Goal: Task Accomplishment & Management: Complete application form

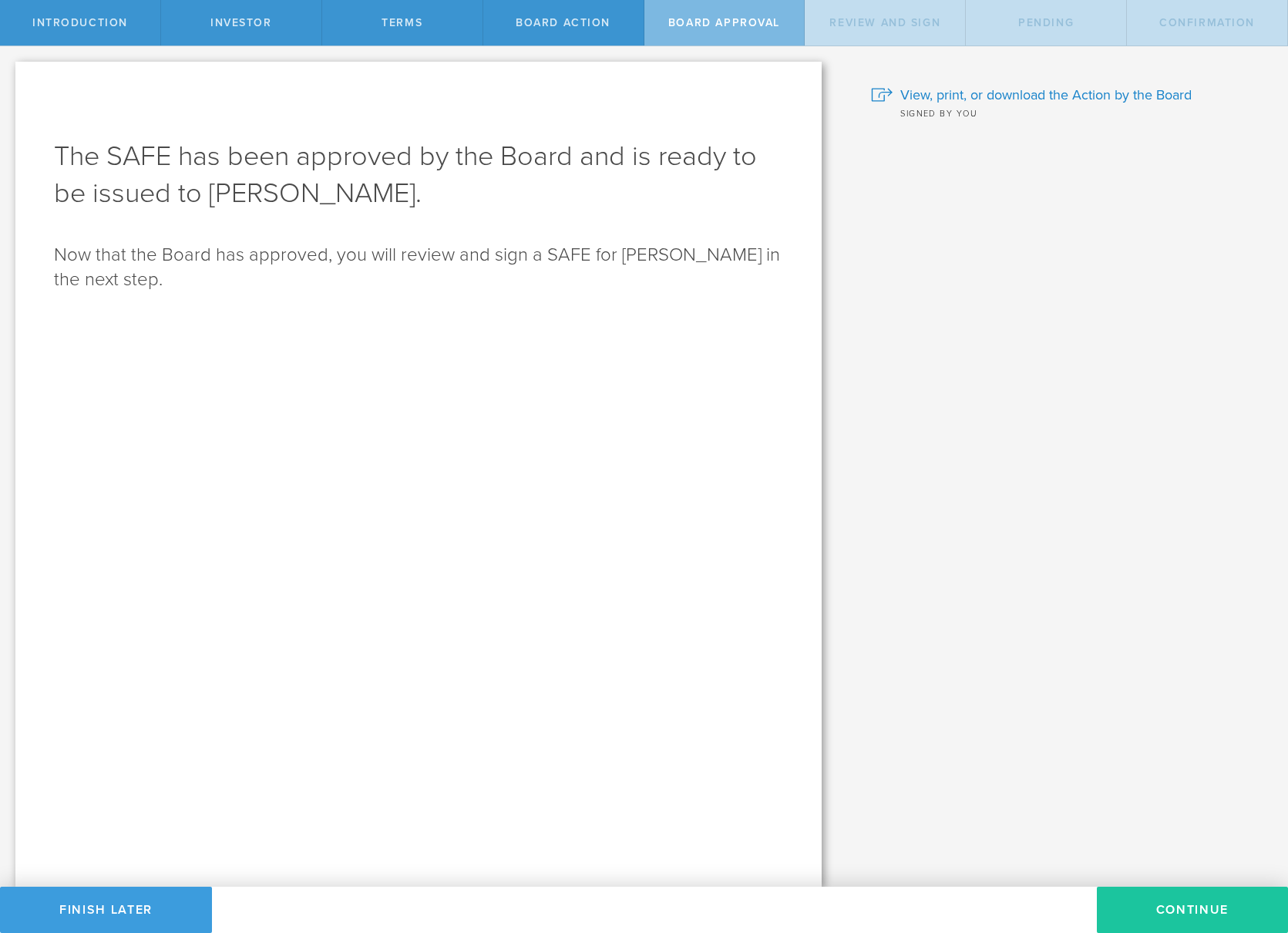
click at [1160, 918] on button "Continue" at bounding box center [1193, 910] width 191 height 46
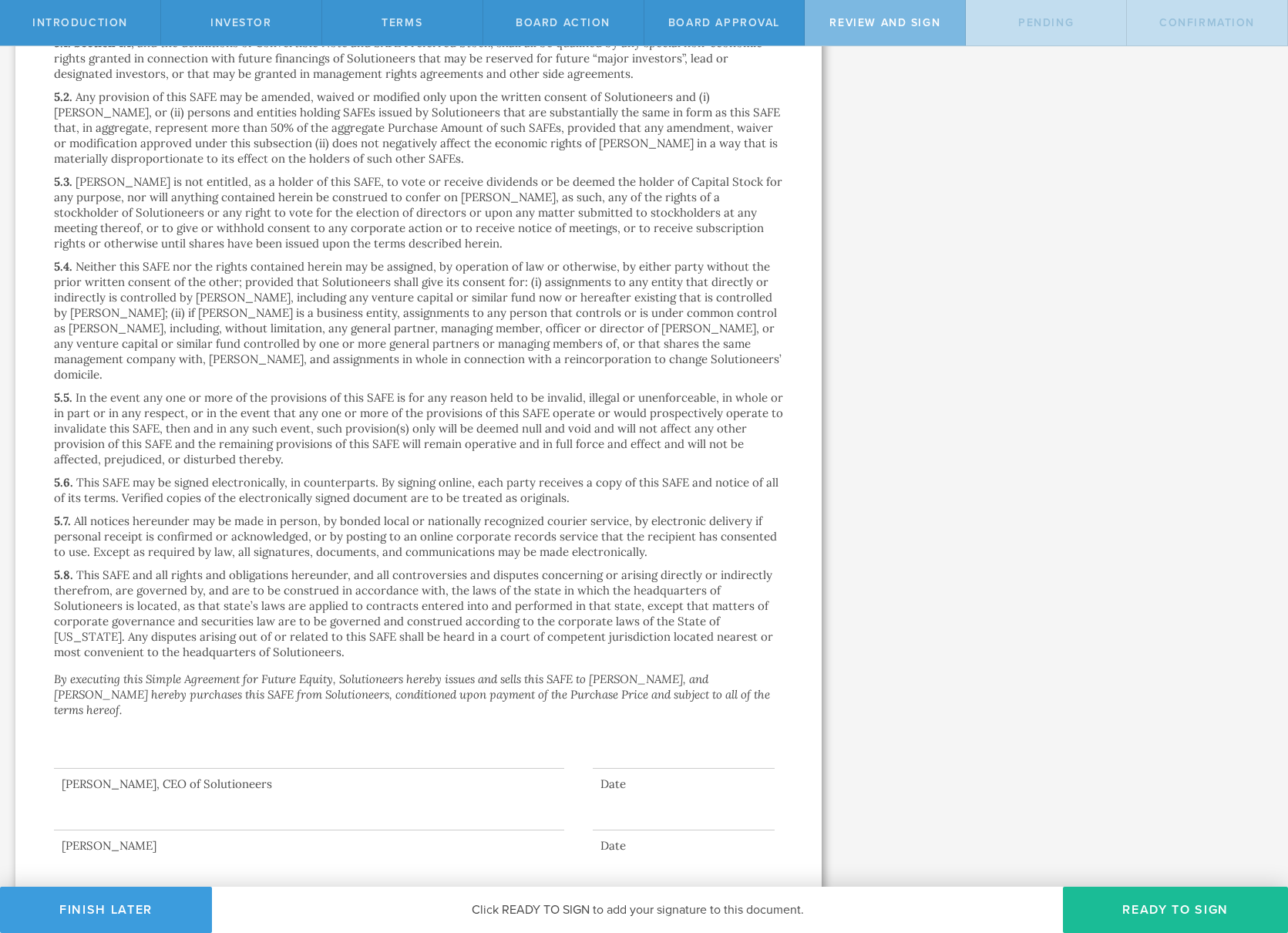
scroll to position [2930, 0]
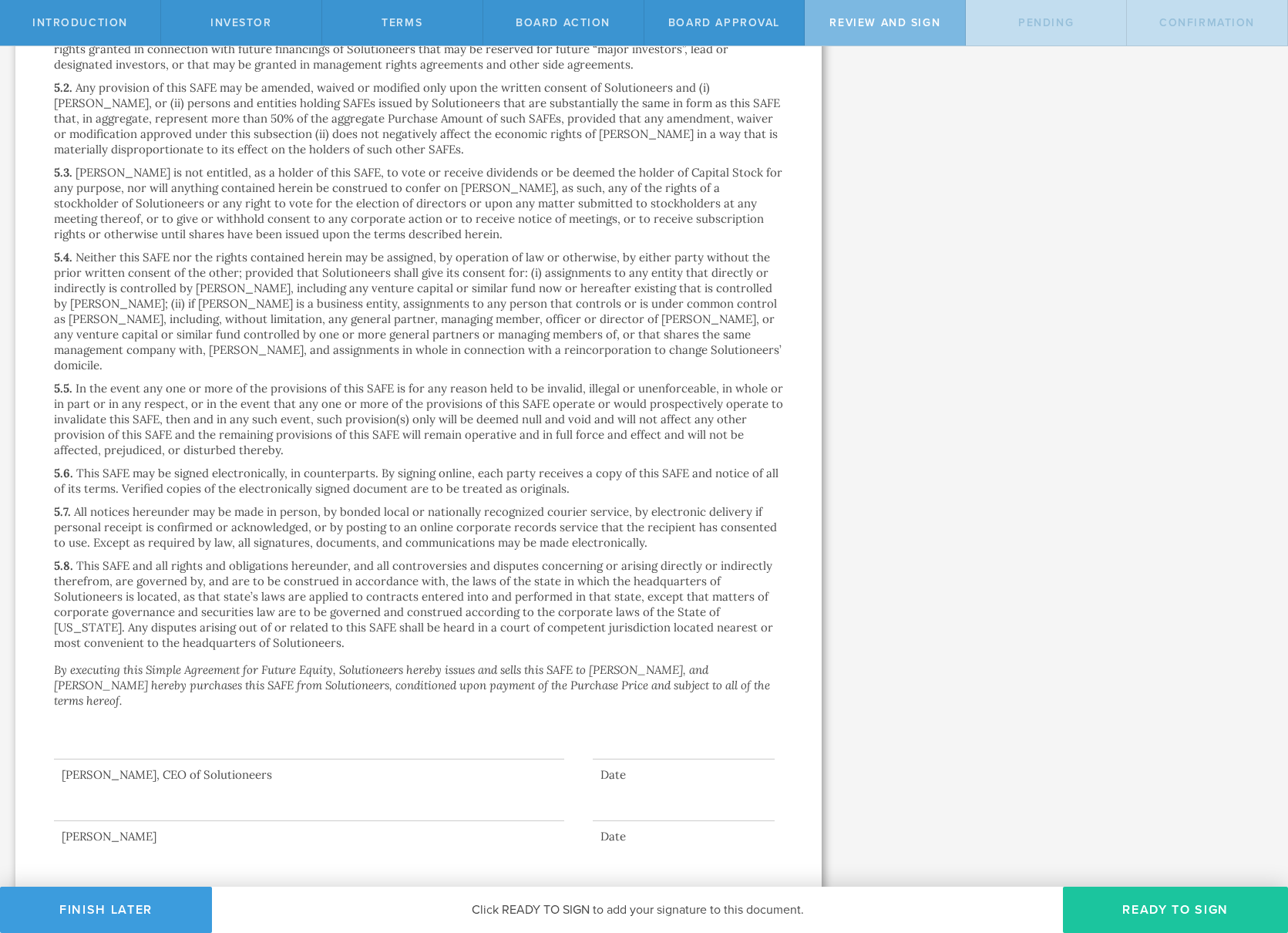
click at [1189, 914] on button "Ready to Sign" at bounding box center [1176, 910] width 226 height 46
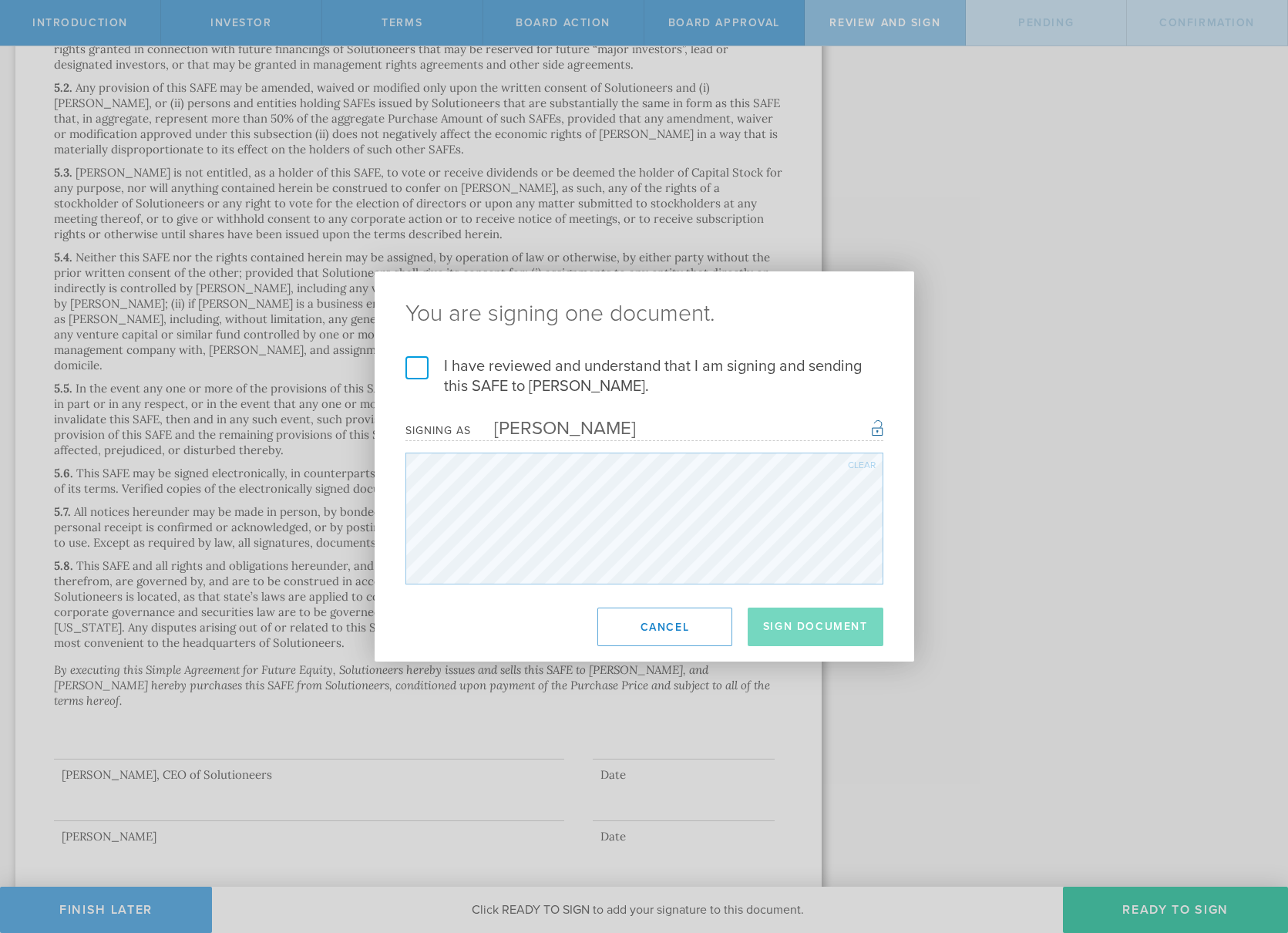
click at [420, 378] on label "I have reviewed and understand that I am signing and sending this SAFE to [PERS…" at bounding box center [645, 376] width 478 height 40
click at [0, 0] on input "I have reviewed and understand that I am signing and sending this SAFE to [PERS…" at bounding box center [0, 0] width 0 height 0
click at [782, 618] on button "Sign Document" at bounding box center [816, 626] width 136 height 39
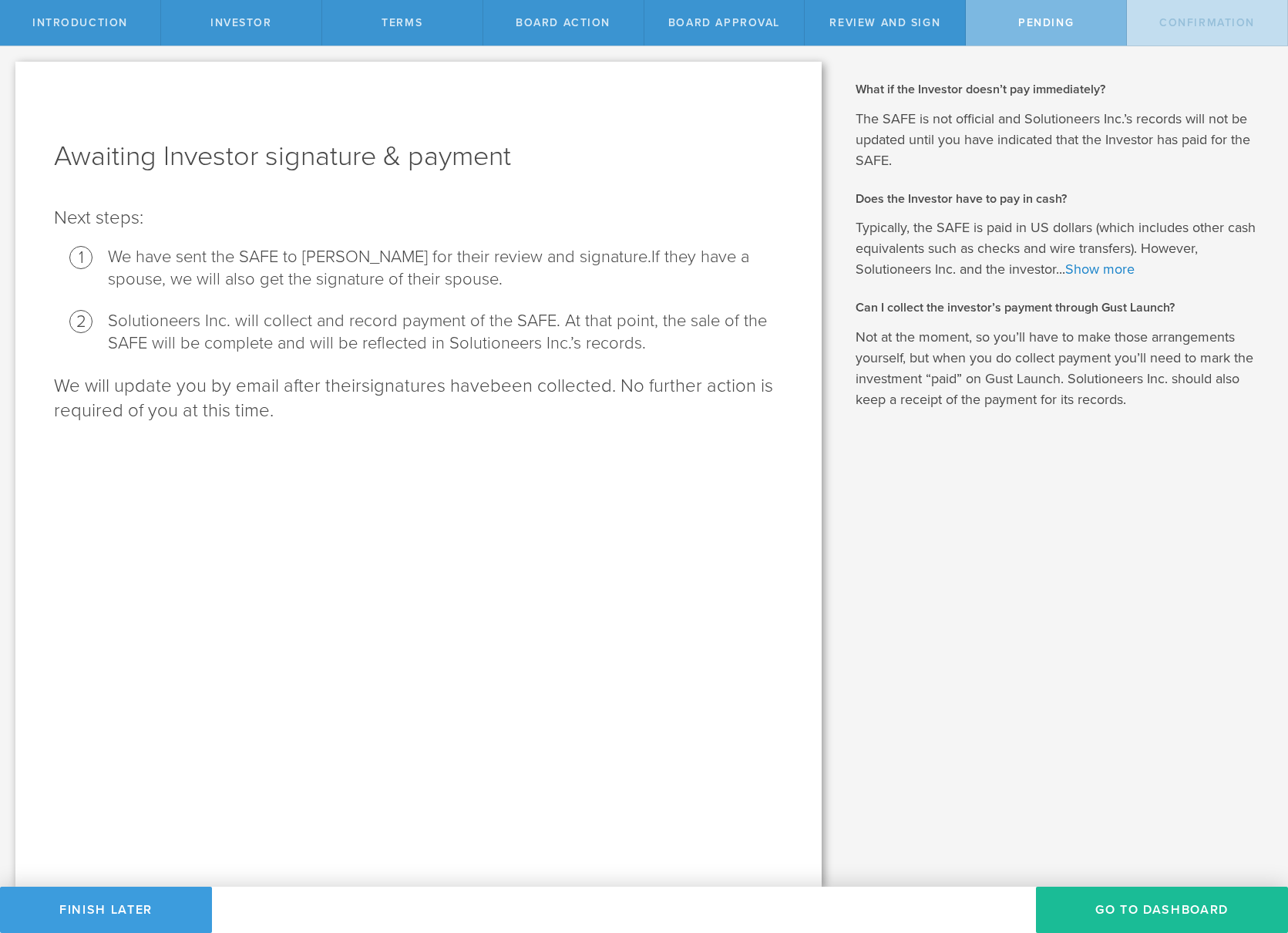
scroll to position [0, 0]
